Goal: Task Accomplishment & Management: Use online tool/utility

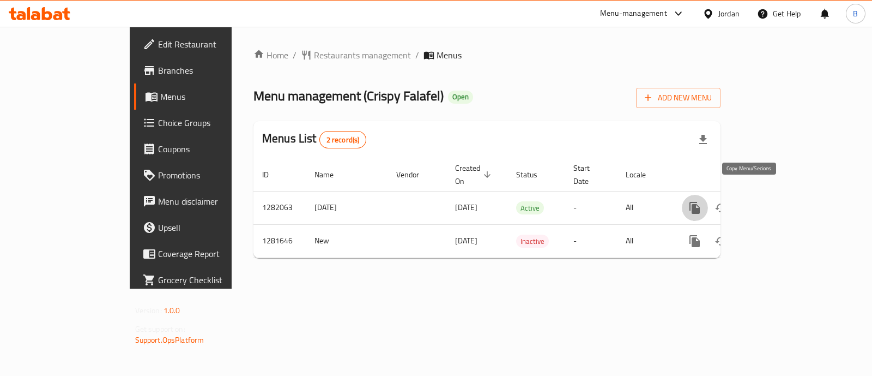
click at [700, 202] on icon "more" at bounding box center [695, 208] width 10 height 12
click at [813, 221] on li "Copy menu" at bounding box center [791, 216] width 109 height 20
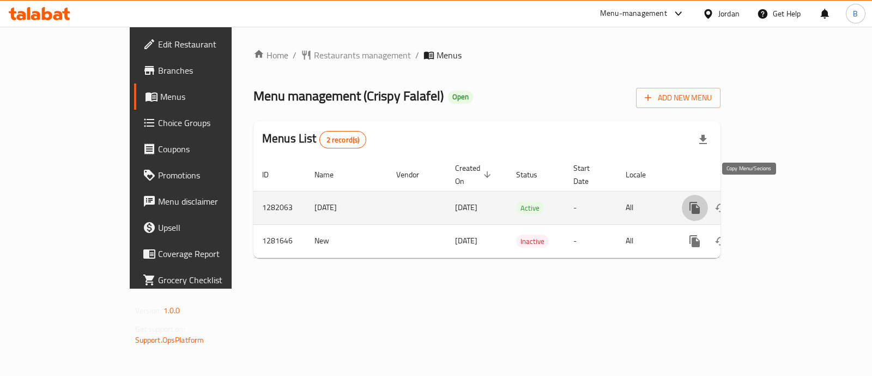
click at [700, 202] on icon "more" at bounding box center [695, 208] width 10 height 12
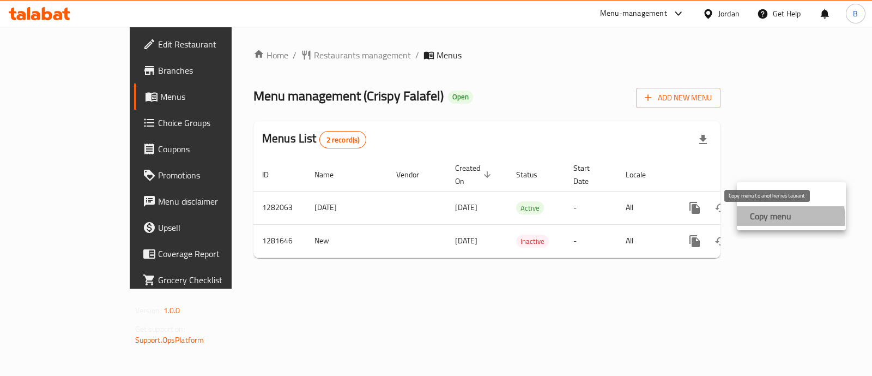
click at [775, 219] on strong "Copy menu" at bounding box center [770, 215] width 41 height 13
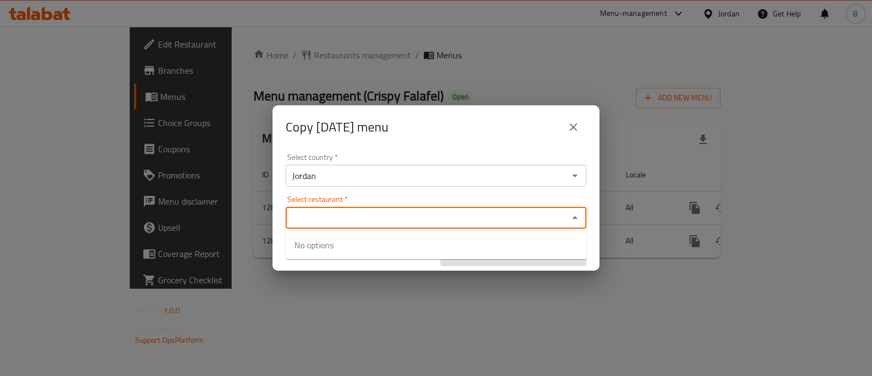
click at [327, 214] on input "Select restaurant   *" at bounding box center [427, 217] width 276 height 15
paste input "Falafel Crispy, [PERSON_NAME]"
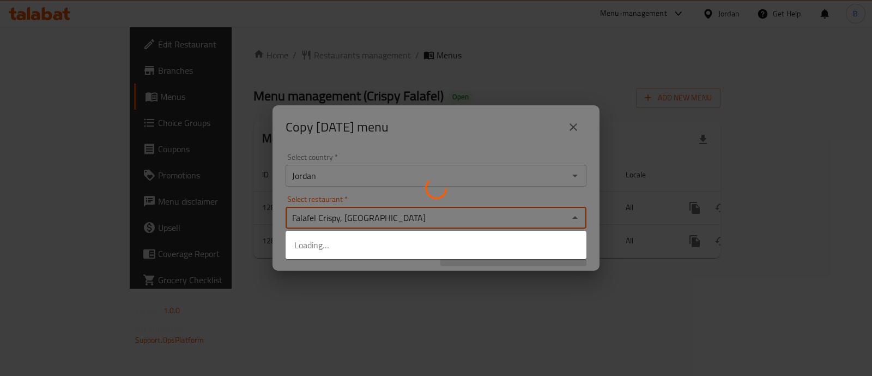
type input "Falafel Crispy, [GEOGRAPHIC_DATA]"
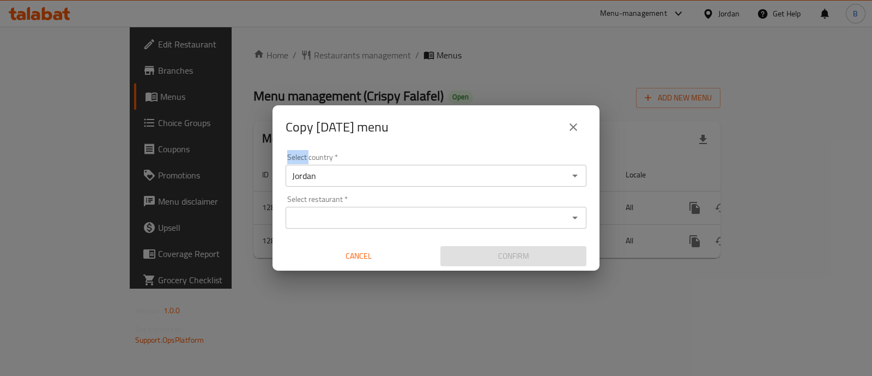
click at [346, 233] on div "Select country   * Jordan Select country * Select restaurant   * Select restaur…" at bounding box center [436, 210] width 327 height 122
click at [370, 215] on input "Select restaurant   *" at bounding box center [427, 217] width 276 height 15
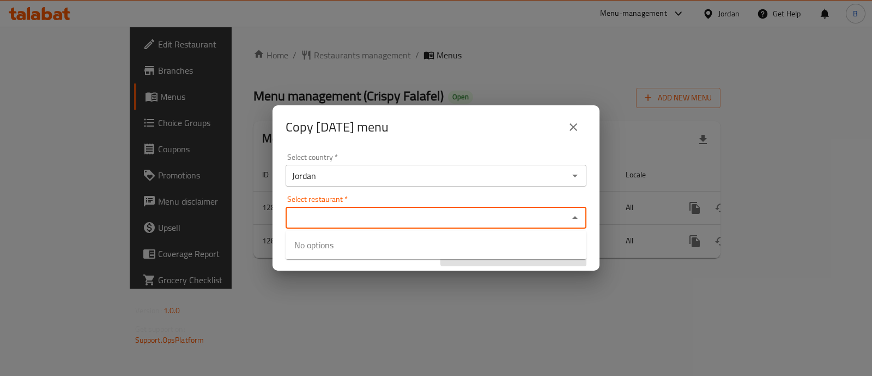
paste input "Falafel Crispy, [PERSON_NAME]"
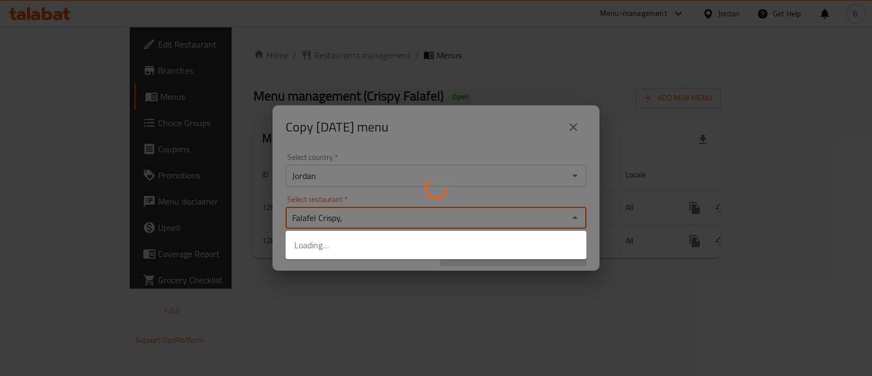
type input "Falafel Crispy"
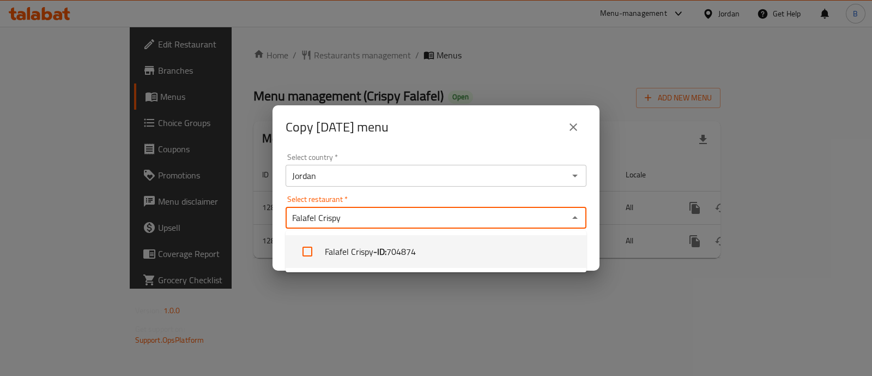
click at [396, 248] on span "704874" at bounding box center [401, 251] width 29 height 13
click at [395, 251] on span "704874" at bounding box center [401, 251] width 29 height 13
click at [401, 239] on li "Falafel Crispy - ID: 704874" at bounding box center [436, 251] width 301 height 33
checkbox input "true"
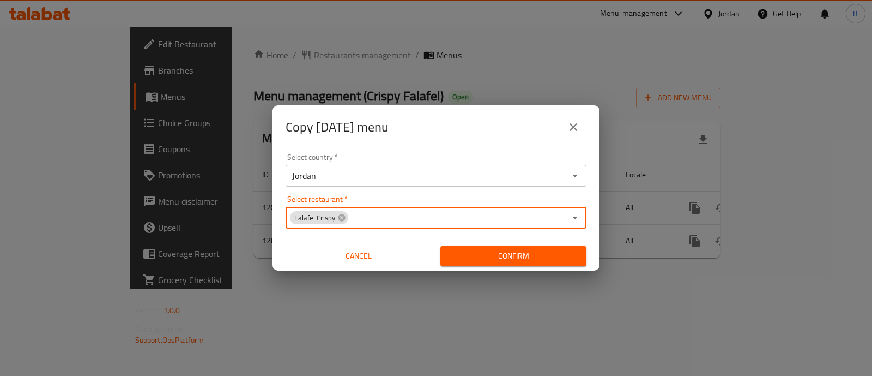
drag, startPoint x: 568, startPoint y: 224, endPoint x: 554, endPoint y: 267, distance: 45.5
click at [554, 267] on div "Select country   * Jordan Select country * Select restaurant   * Falafel Crispy…" at bounding box center [436, 210] width 327 height 122
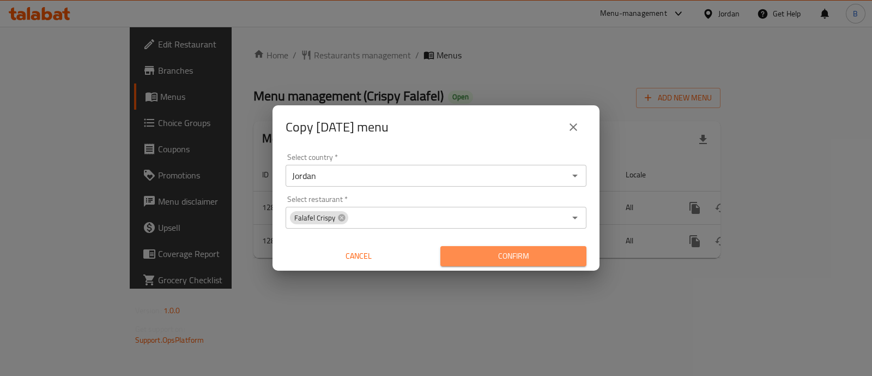
click at [541, 255] on span "Confirm" at bounding box center [513, 256] width 129 height 14
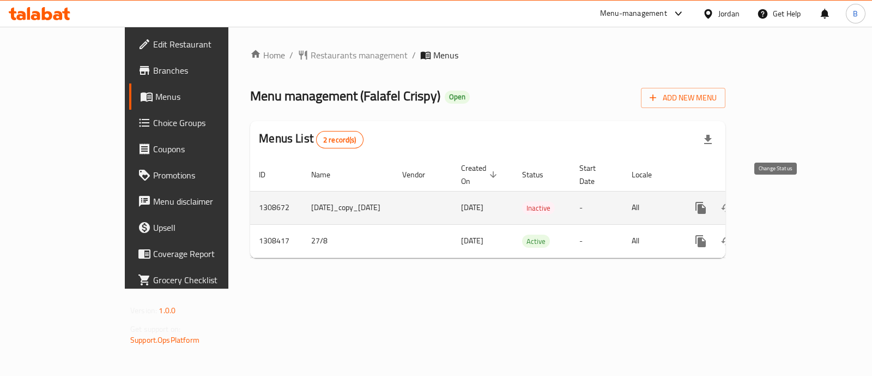
click at [734, 201] on icon "enhanced table" at bounding box center [727, 207] width 13 height 13
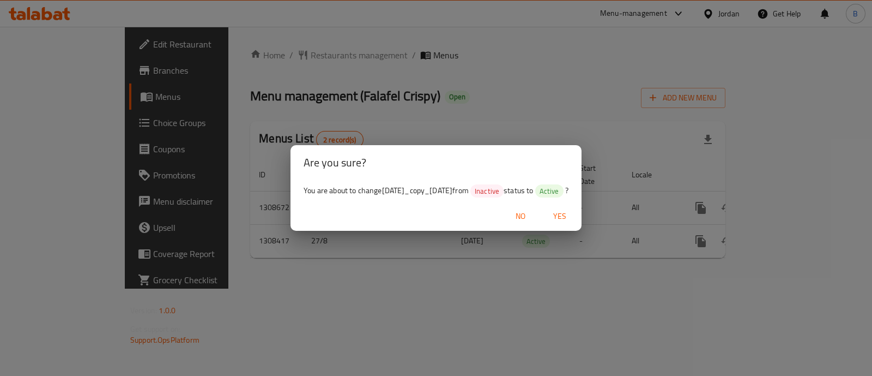
click at [573, 219] on span "Yes" at bounding box center [560, 216] width 26 height 14
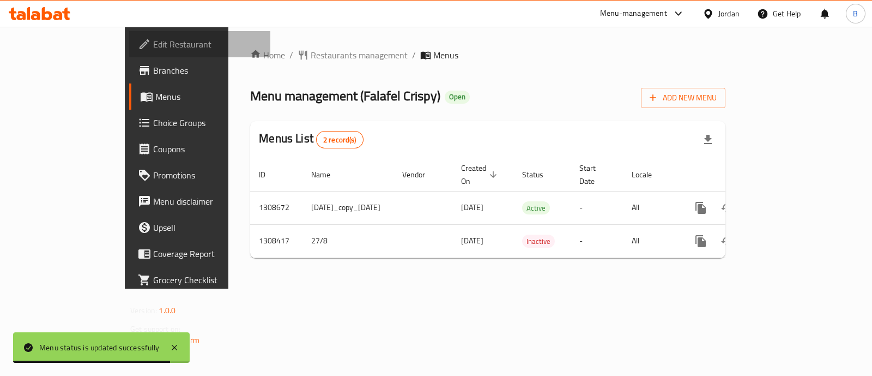
click at [153, 43] on span "Edit Restaurant" at bounding box center [207, 44] width 108 height 13
